Goal: Navigation & Orientation: Find specific page/section

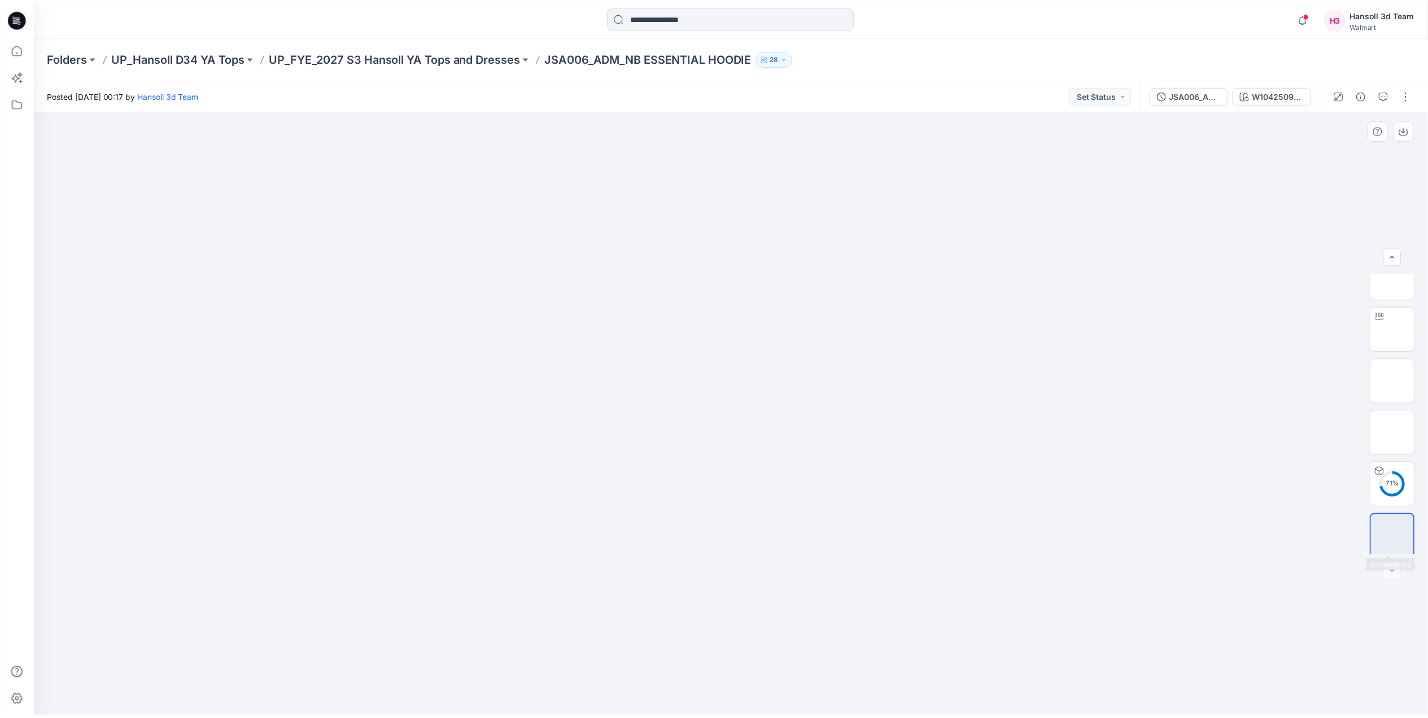
scroll to position [23, 0]
click at [1403, 533] on img at bounding box center [1403, 533] width 0 height 0
click at [488, 50] on p "UP_FYE_2027 S3 Hansoll YA Tops and Dresses" at bounding box center [397, 58] width 253 height 16
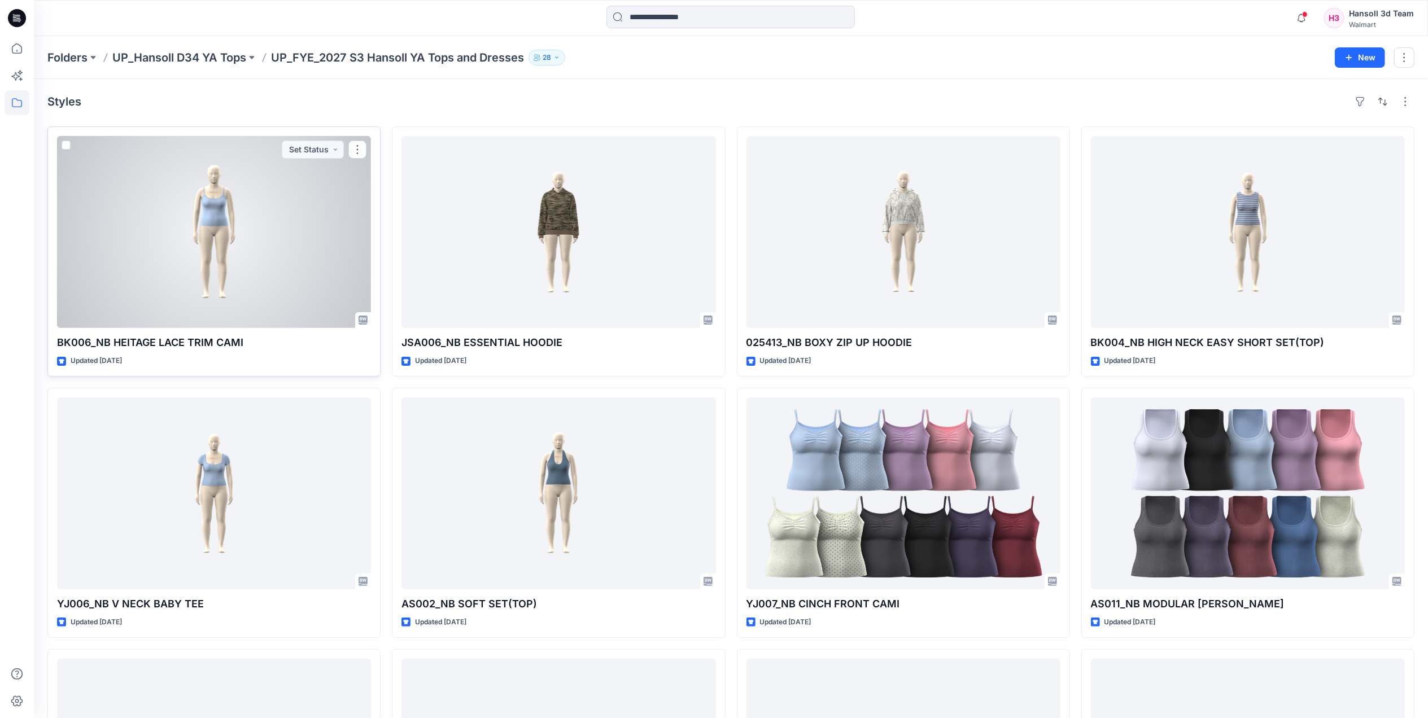
click at [278, 240] on div at bounding box center [214, 232] width 314 height 192
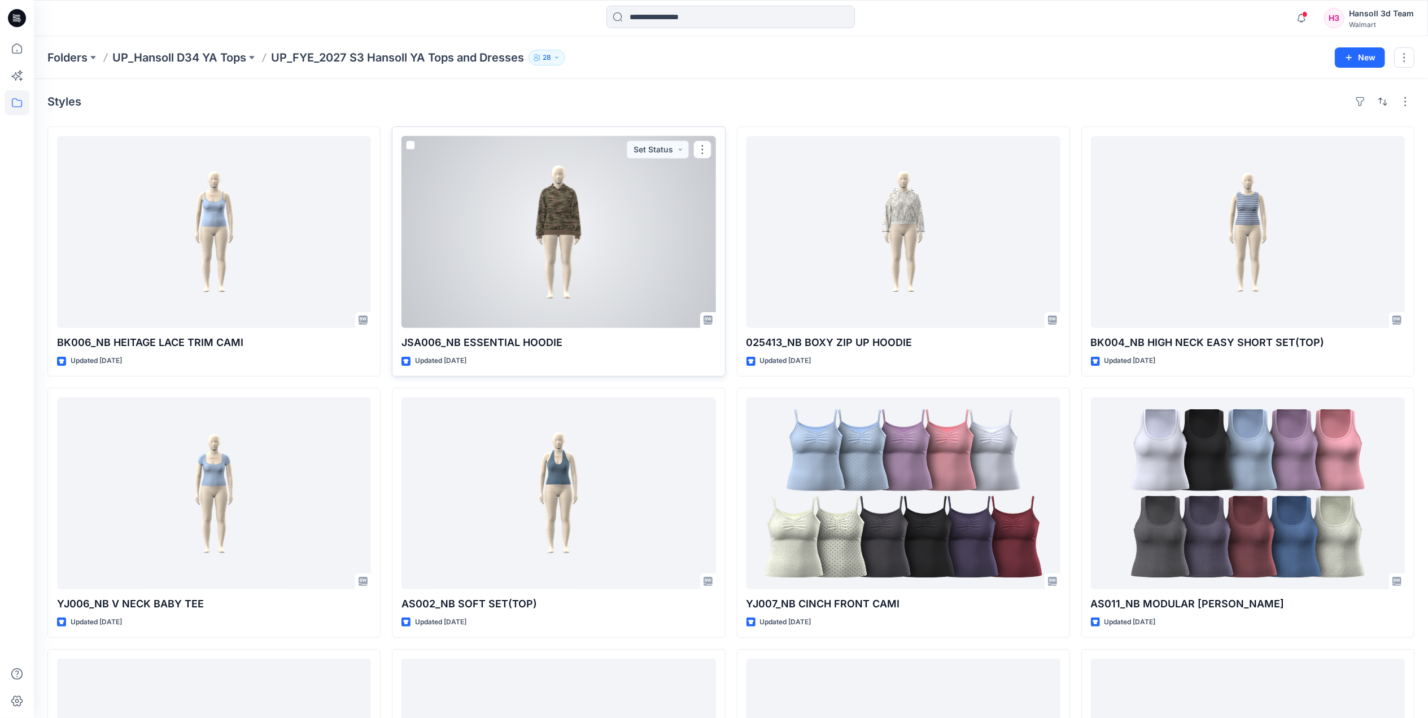
click at [610, 170] on div at bounding box center [558, 232] width 314 height 192
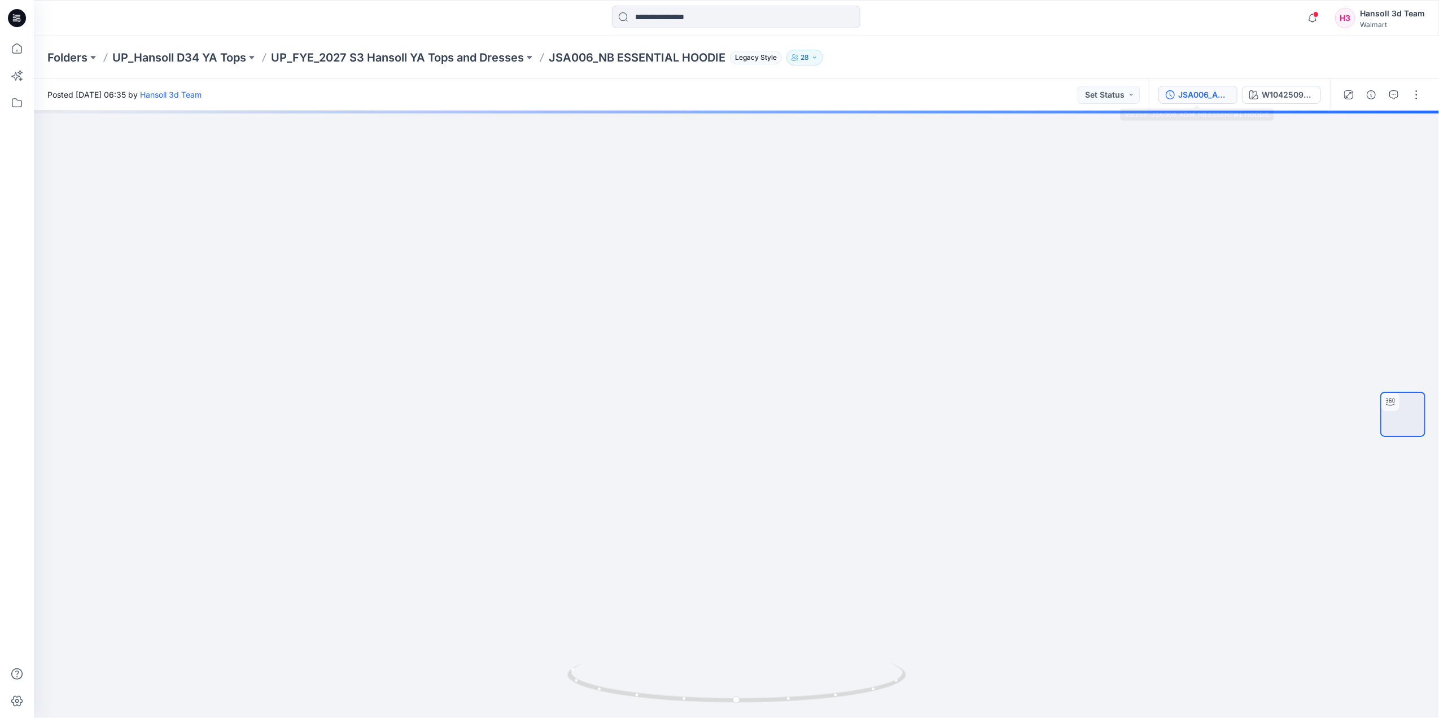
click at [1206, 98] on div "JSA006_ADM_NB ESSENTIAL HOODIE" at bounding box center [1204, 95] width 52 height 12
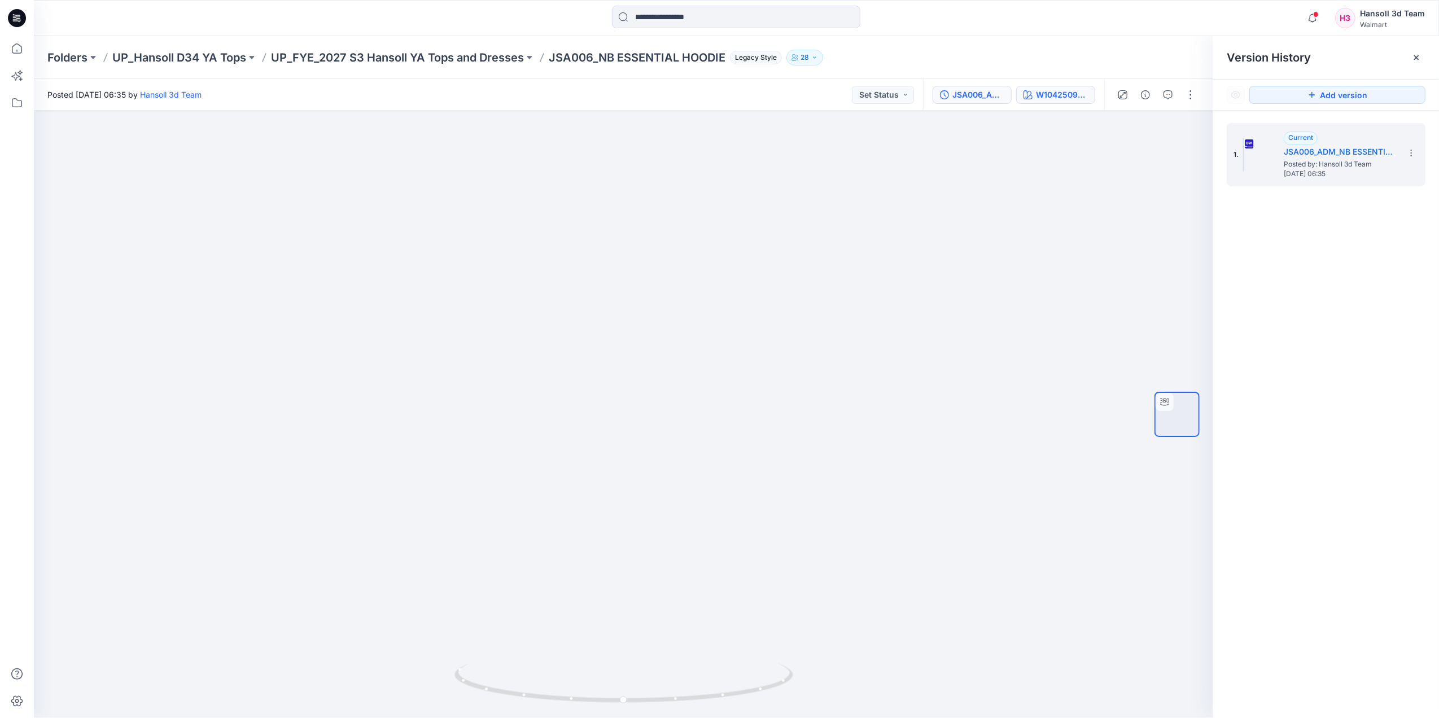
click at [1080, 97] on div "W104250912SM10AA" at bounding box center [1062, 95] width 52 height 12
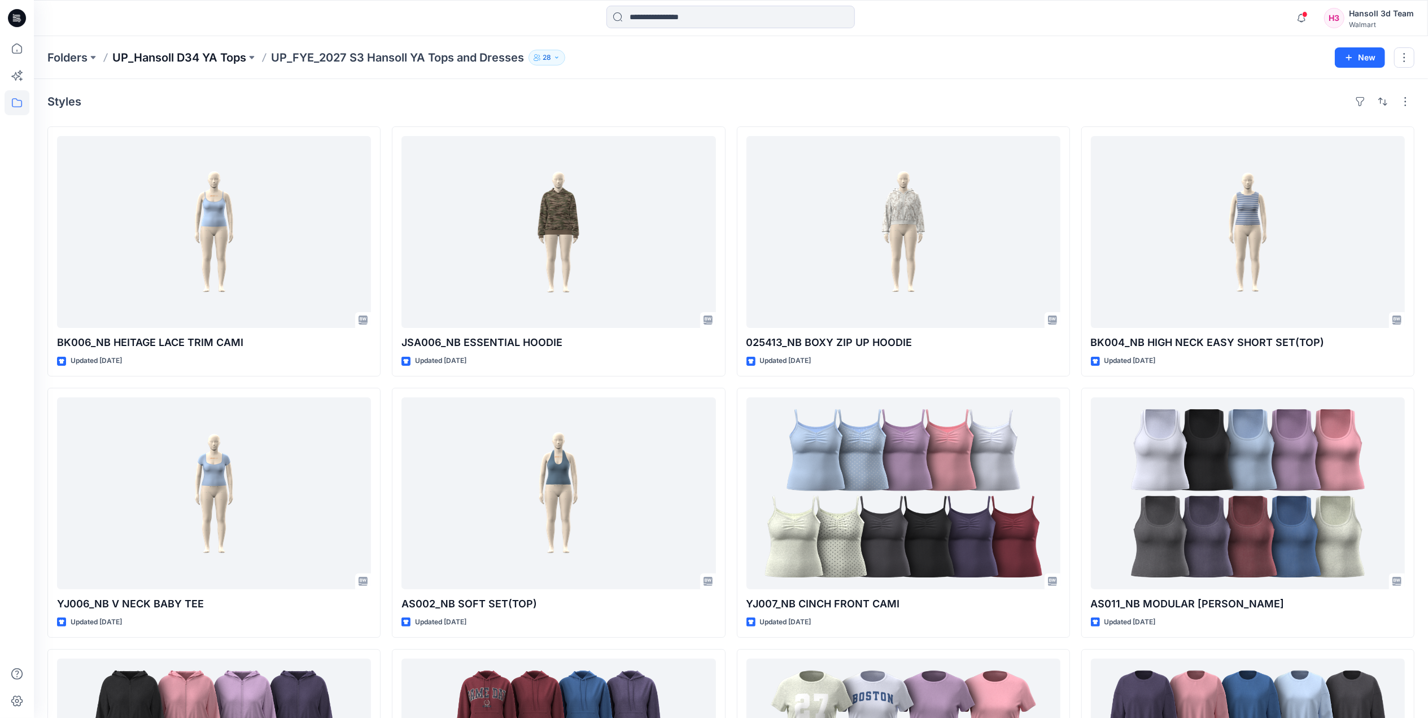
click at [116, 55] on p "UP_Hansoll D34 YA Tops" at bounding box center [179, 58] width 134 height 16
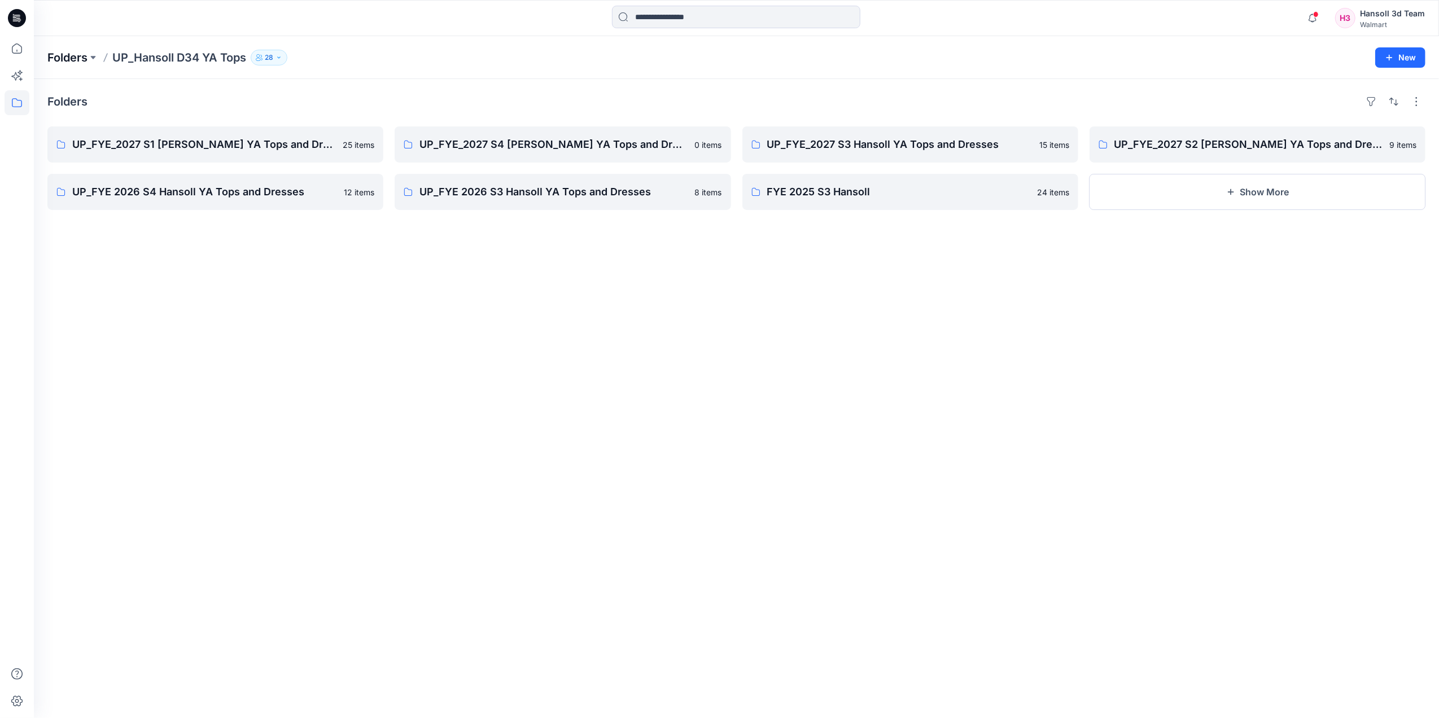
click at [84, 50] on p "Folders" at bounding box center [67, 58] width 40 height 16
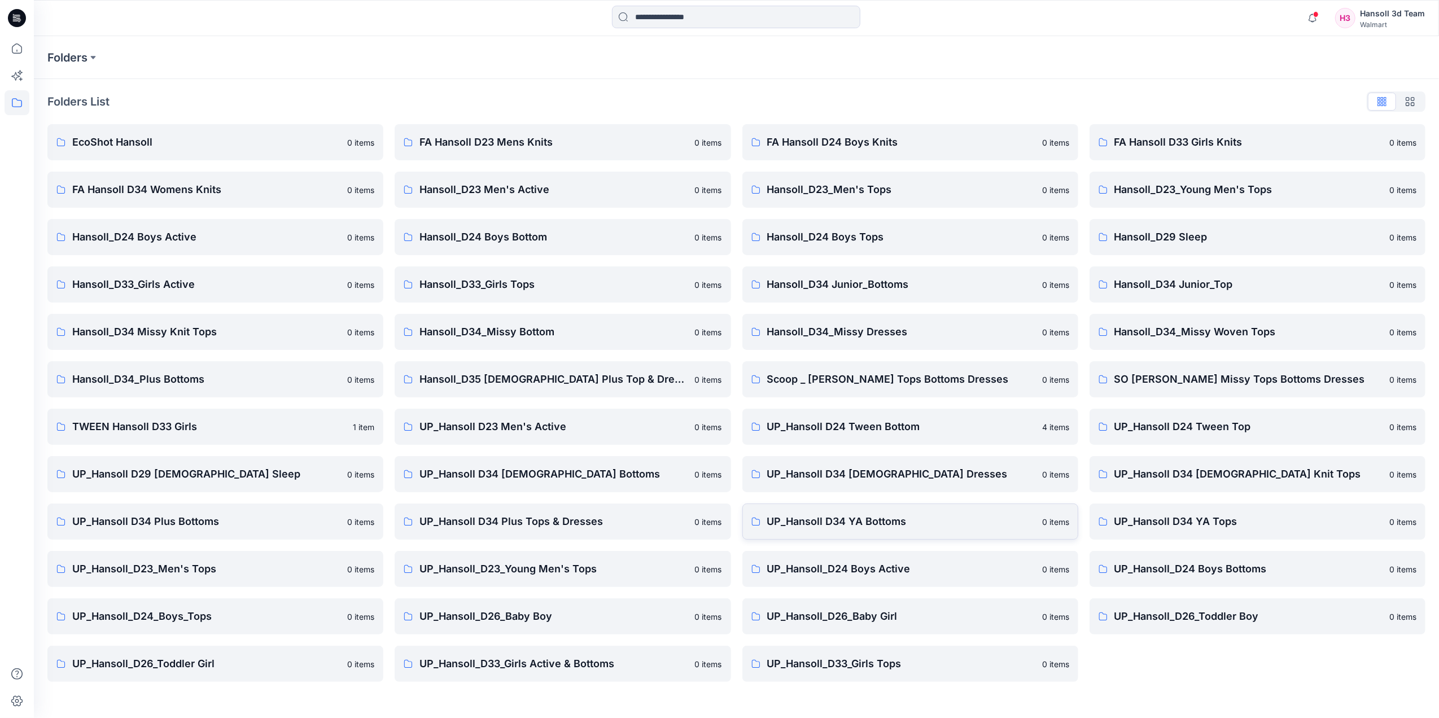
click at [875, 520] on p "UP_Hansoll D34 YA Bottoms" at bounding box center [901, 522] width 268 height 16
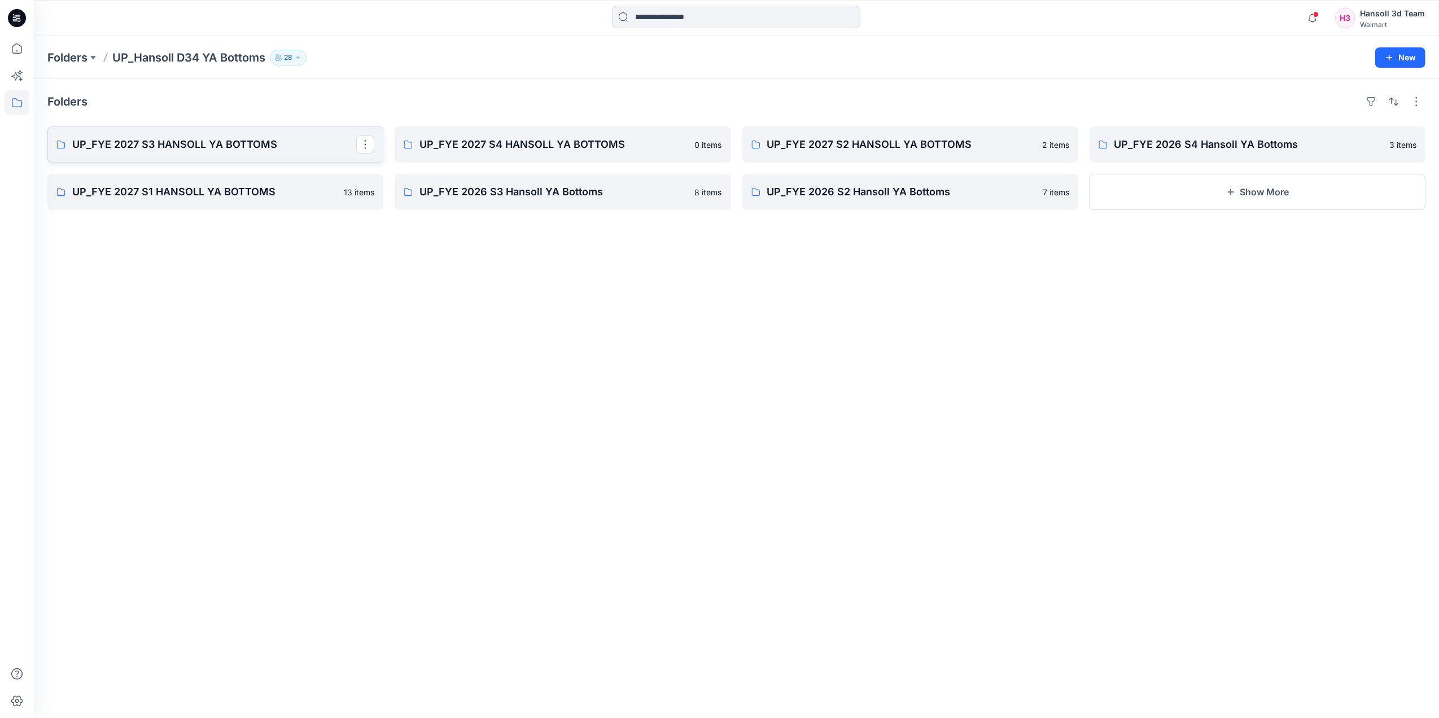
click at [279, 154] on link "UP_FYE 2027 S3 HANSOLL YA BOTTOMS" at bounding box center [215, 144] width 336 height 36
